Goal: Find specific page/section: Locate a particular part of the current website

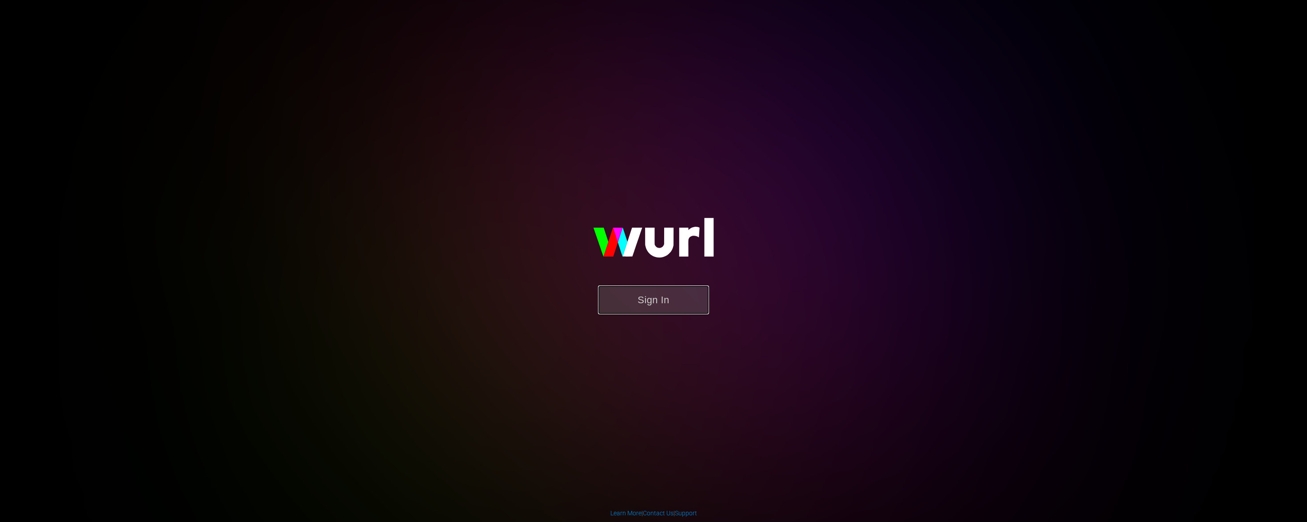
click at [663, 302] on button "Sign In" at bounding box center [653, 299] width 111 height 29
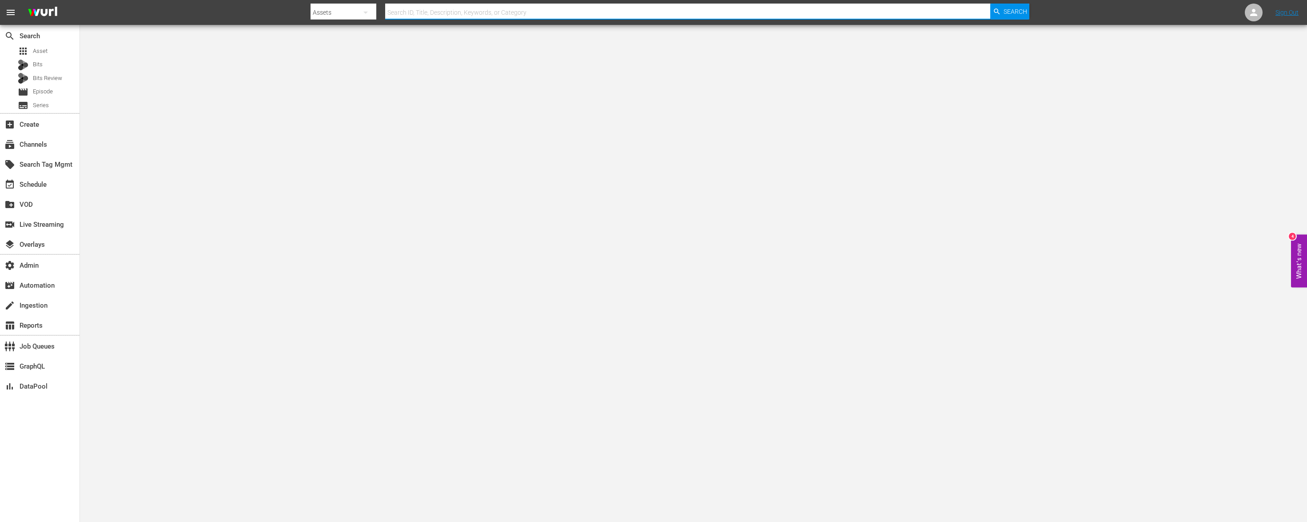
click at [432, 9] on input "text" at bounding box center [687, 12] width 605 height 21
paste input "AMCNEP0000026940"
type input "AMCNEP0000026940"
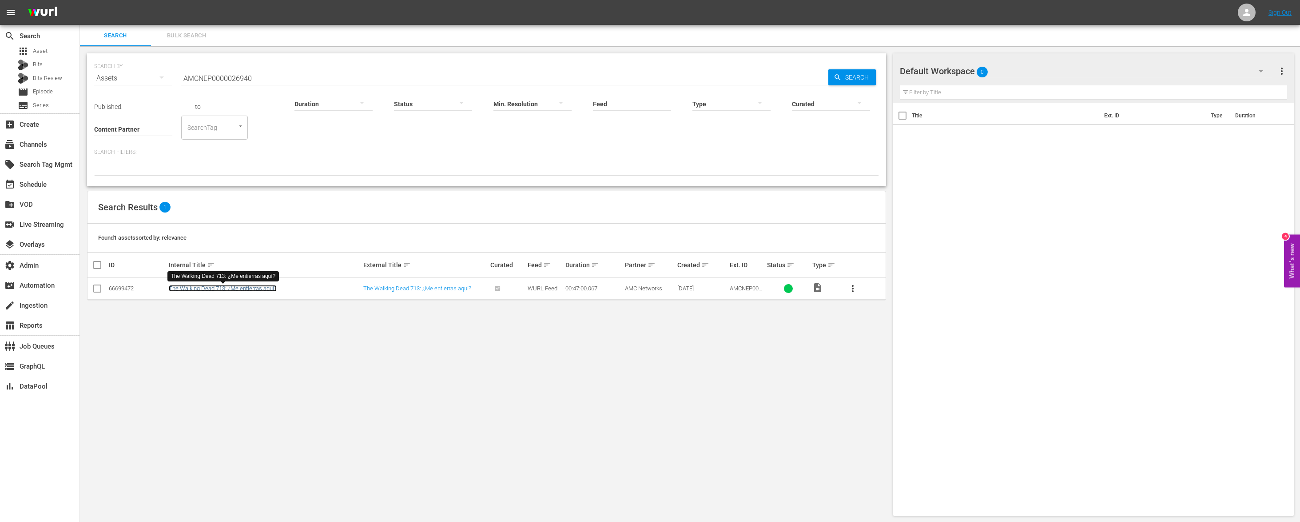
click at [243, 290] on link "The Walking Dead 713: ¿Me entierras aquí?" at bounding box center [223, 288] width 108 height 7
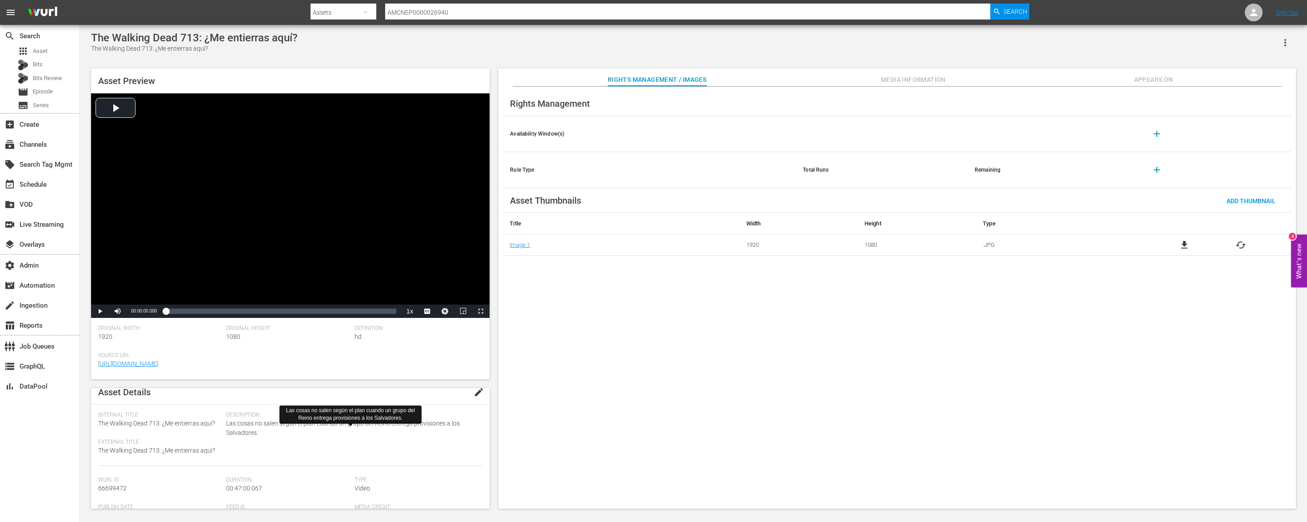
scroll to position [36, 0]
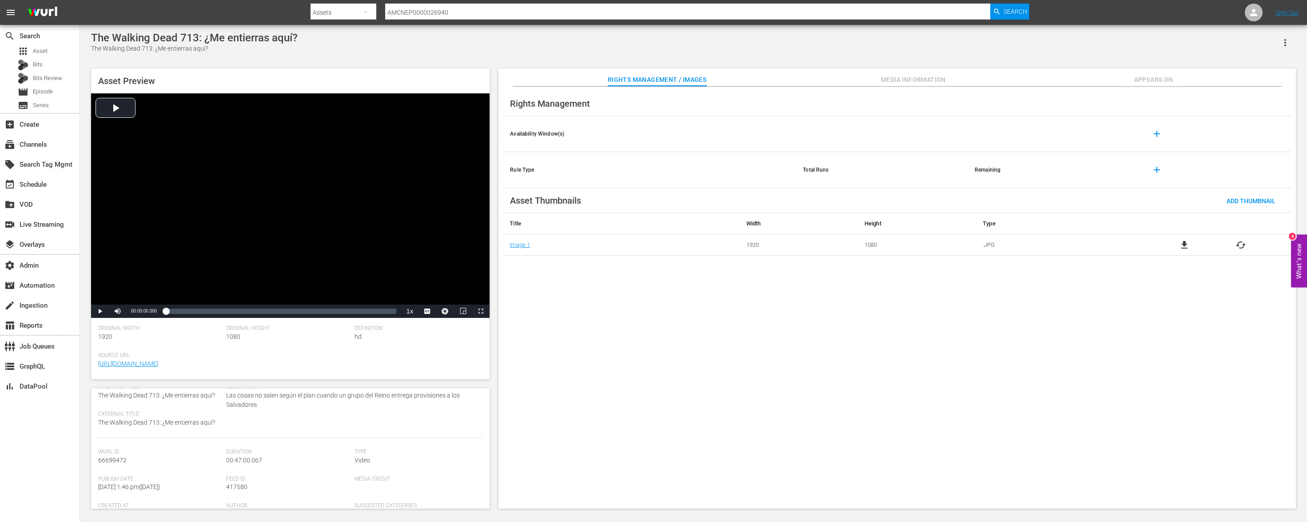
click at [893, 76] on span "Media Information" at bounding box center [913, 79] width 67 height 11
